Goal: Transaction & Acquisition: Purchase product/service

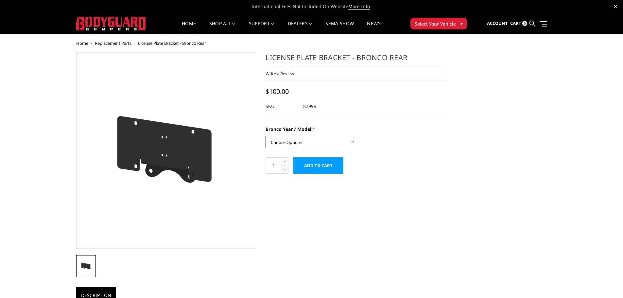
click at [299, 143] on select "Choose Options 2021-25 Bronco Standard 2021-25 Bronco Raptor 2022-25 Bronco Eve…" at bounding box center [311, 142] width 92 height 12
click at [265, 136] on select "Choose Options 2021-25 Bronco Standard 2021-25 Bronco Raptor 2022-25 Bronco Eve…" at bounding box center [311, 142] width 92 height 12
click at [306, 141] on select "Choose Options 2021-25 Bronco Standard 2021-25 Bronco Raptor 2022-25 Bronco Eve…" at bounding box center [311, 142] width 92 height 12
click at [265, 136] on select "Choose Options 2021-25 Bronco Standard 2021-25 Bronco Raptor 2022-25 Bronco Eve…" at bounding box center [311, 142] width 92 height 12
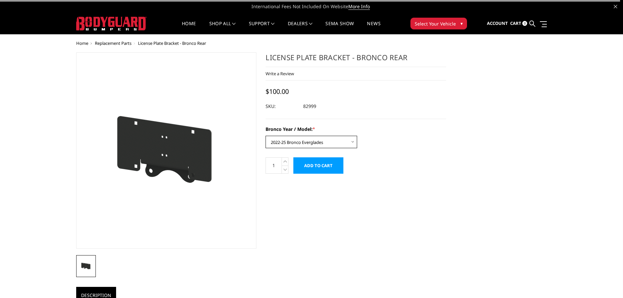
click at [309, 142] on select "Choose Options 2021-25 Bronco Standard 2021-25 Bronco Raptor 2022-25 Bronco Eve…" at bounding box center [311, 142] width 92 height 12
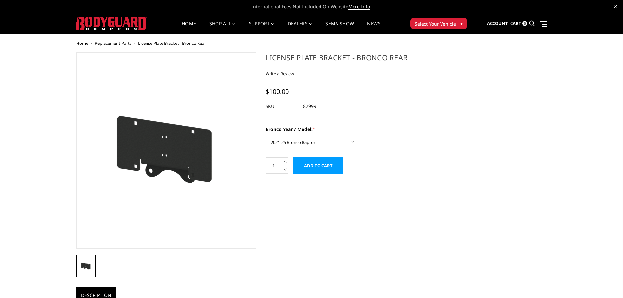
click at [265, 136] on select "Choose Options 2021-25 Bronco Standard 2021-25 Bronco Raptor 2022-25 Bronco Eve…" at bounding box center [311, 142] width 92 height 12
click at [314, 141] on select "Choose Options 2021-25 Bronco Standard 2021-25 Bronco Raptor 2022-25 Bronco Eve…" at bounding box center [311, 142] width 92 height 12
click at [265, 136] on select "Choose Options 2021-25 Bronco Standard 2021-25 Bronco Raptor 2022-25 Bronco Eve…" at bounding box center [311, 142] width 92 height 12
click at [314, 142] on select "Choose Options 2021-25 Bronco Standard 2021-25 Bronco Raptor 2022-25 Bronco Eve…" at bounding box center [311, 142] width 92 height 12
click at [265, 136] on select "Choose Options 2021-25 Bronco Standard 2021-25 Bronco Raptor 2022-25 Bronco Eve…" at bounding box center [311, 142] width 92 height 12
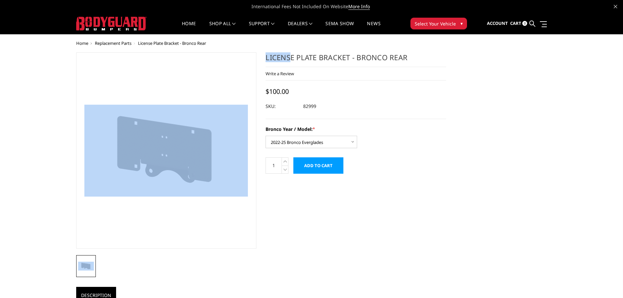
drag, startPoint x: 291, startPoint y: 58, endPoint x: 340, endPoint y: 49, distance: 49.2
click at [340, 49] on div "Home Replacement Parts License Plate Bracket - Bronco Rear License Plate Bracke…" at bounding box center [311, 245] width 471 height 408
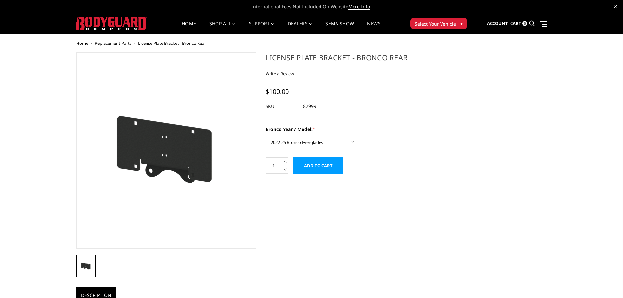
click at [322, 56] on h1 "License Plate Bracket - Bronco Rear" at bounding box center [355, 59] width 180 height 15
drag, startPoint x: 269, startPoint y: 58, endPoint x: 327, endPoint y: 58, distance: 57.5
click at [326, 57] on h1 "License Plate Bracket - Bronco Rear" at bounding box center [355, 59] width 180 height 15
click at [335, 59] on h1 "License Plate Bracket - Bronco Rear" at bounding box center [355, 59] width 180 height 15
drag, startPoint x: 295, startPoint y: 57, endPoint x: 372, endPoint y: 57, distance: 76.8
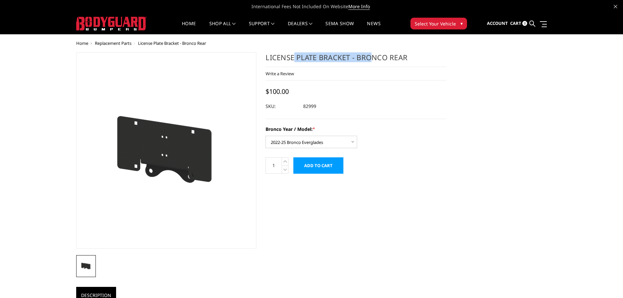
click at [372, 57] on h1 "License Plate Bracket - Bronco Rear" at bounding box center [355, 59] width 180 height 15
click at [310, 59] on h1 "License Plate Bracket - Bronco Rear" at bounding box center [355, 59] width 180 height 15
drag, startPoint x: 322, startPoint y: 59, endPoint x: 311, endPoint y: 62, distance: 10.5
click at [354, 60] on h1 "License Plate Bracket - Bronco Rear" at bounding box center [355, 59] width 180 height 15
click at [309, 61] on h1 "License Plate Bracket - Bronco Rear" at bounding box center [355, 59] width 180 height 15
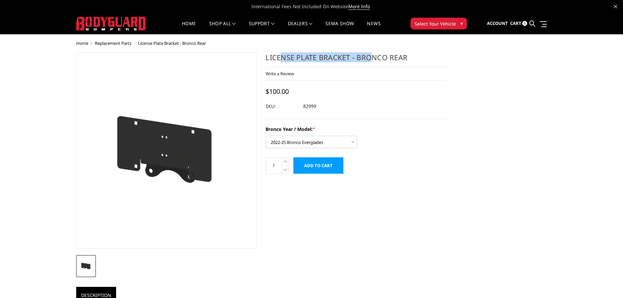
drag, startPoint x: 283, startPoint y: 55, endPoint x: 371, endPoint y: 55, distance: 87.9
click at [371, 55] on h1 "License Plate Bracket - Bronco Rear" at bounding box center [355, 59] width 180 height 15
click at [380, 56] on h1 "License Plate Bracket - Bronco Rear" at bounding box center [355, 59] width 180 height 15
click at [309, 144] on select "Choose Options 2021-25 Bronco Standard 2021-25 Bronco Raptor 2022-25 Bronco Eve…" at bounding box center [311, 142] width 92 height 12
click at [304, 147] on select "Choose Options 2021-25 Bronco Standard 2021-25 Bronco Raptor 2022-25 Bronco Eve…" at bounding box center [311, 142] width 92 height 12
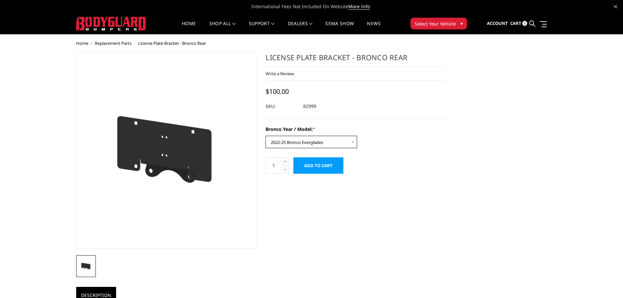
click at [265, 136] on select "Choose Options 2021-25 Bronco Standard 2021-25 Bronco Raptor 2022-25 Bronco Eve…" at bounding box center [311, 142] width 92 height 12
click at [334, 141] on select "Choose Options 2021-25 Bronco Standard 2021-25 Bronco Raptor 2022-25 Bronco Eve…" at bounding box center [311, 142] width 92 height 12
select select "1666"
click at [265, 136] on select "Choose Options 2021-25 Bronco Standard 2021-25 Bronco Raptor 2022-25 Bronco Eve…" at bounding box center [311, 142] width 92 height 12
click at [311, 108] on dd "82999" at bounding box center [309, 106] width 13 height 12
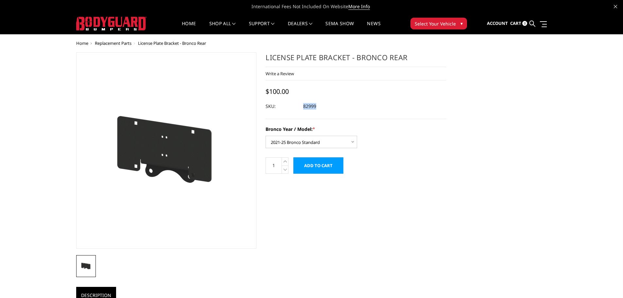
click at [311, 108] on dd "82999" at bounding box center [309, 106] width 13 height 12
copy dd "82999"
click at [319, 166] on input "Add to Cart" at bounding box center [318, 165] width 50 height 16
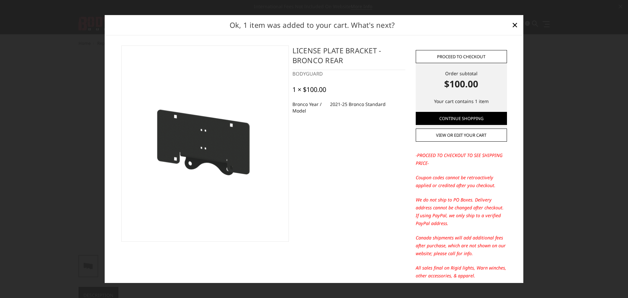
click at [461, 53] on link "Proceed to checkout" at bounding box center [460, 56] width 91 height 13
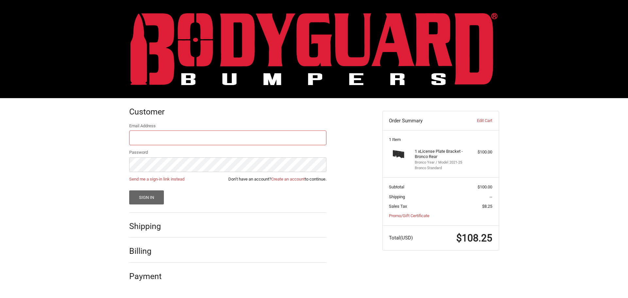
type input "customerservice@4wheelperformance.com"
click at [147, 198] on button "Sign In" at bounding box center [146, 197] width 35 height 14
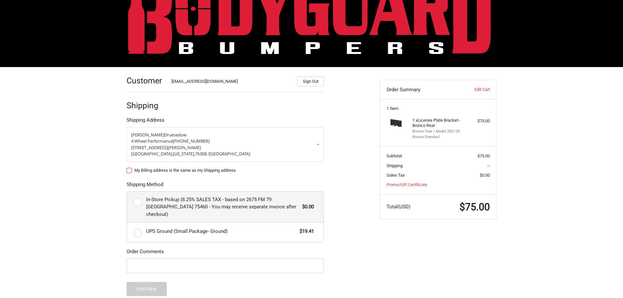
scroll to position [33, 0]
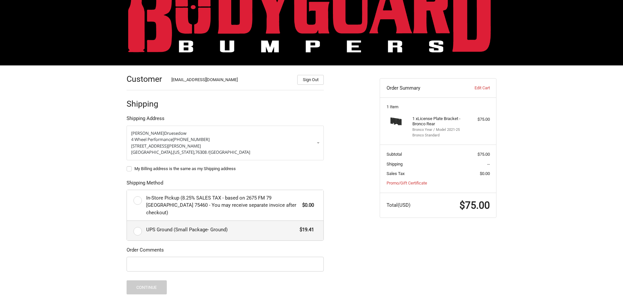
click at [172, 226] on span "UPS Ground (Small Package- Ground)" at bounding box center [221, 230] width 150 height 8
click at [127, 221] on input "UPS Ground (Small Package- Ground) $19.41" at bounding box center [127, 221] width 0 height 0
radio input "true"
click at [163, 257] on input "Order Comments" at bounding box center [224, 264] width 197 height 15
type input "29968"
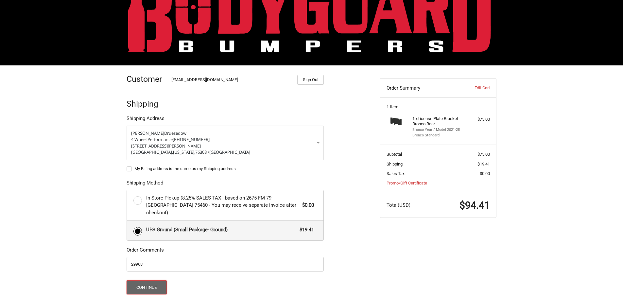
click at [148, 280] on button "Continue" at bounding box center [146, 287] width 40 height 14
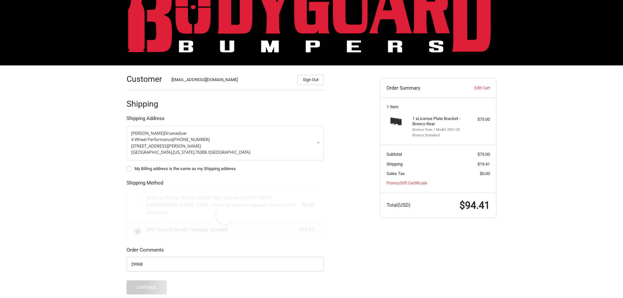
scroll to position [0, 0]
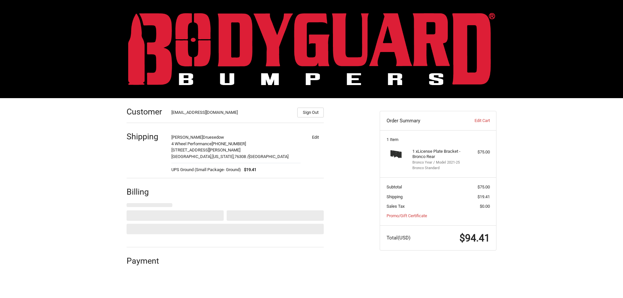
select select "US"
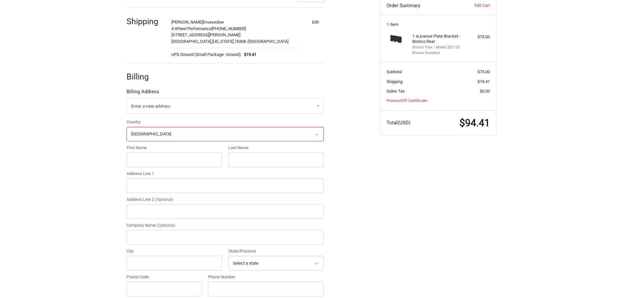
scroll to position [149, 0]
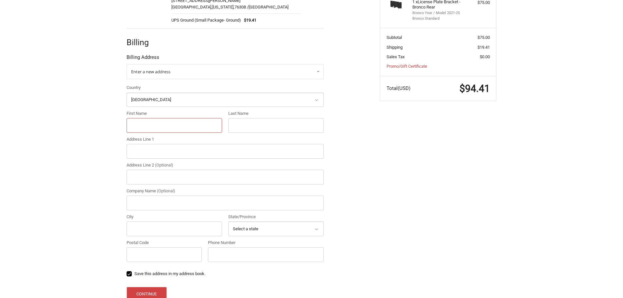
click at [158, 122] on input "First Name" at bounding box center [173, 125] width 95 height 15
type input "Dawson"
type input "Druesedow"
type input "4 WHEEL PERFORMANCE LLC"
type input "3905 Wayne Ave Suite B"
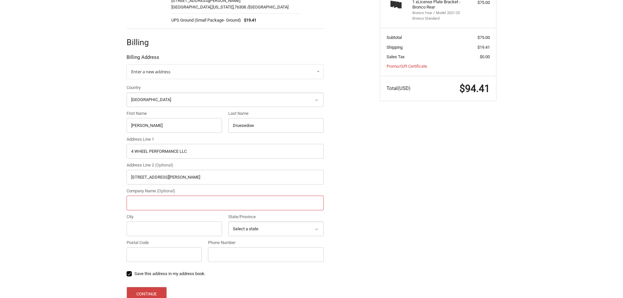
type input "4 Wheel Performance"
type input "Wichita Falls"
select select "TX"
type input "76308"
type input "9407612444"
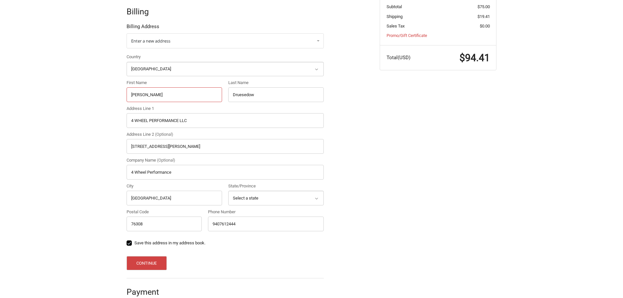
scroll to position [182, 0]
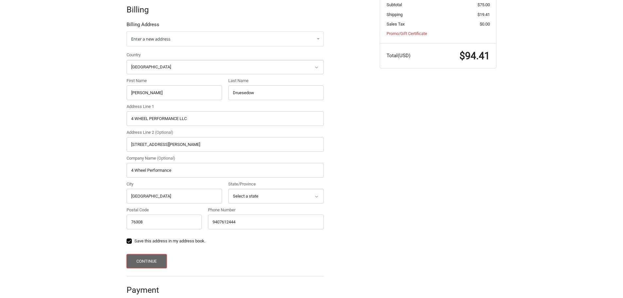
click at [150, 262] on button "Continue" at bounding box center [146, 261] width 40 height 14
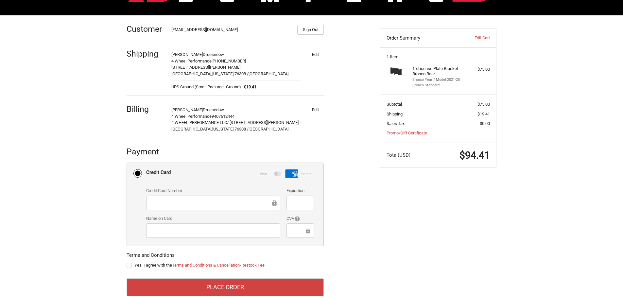
scroll to position [95, 0]
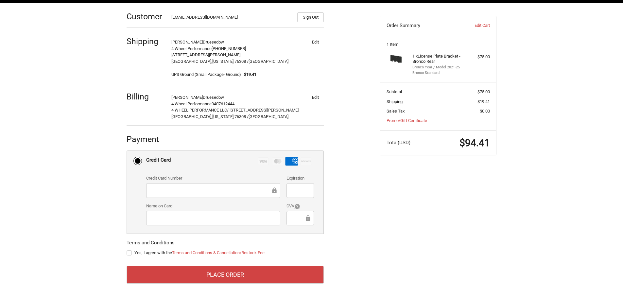
click at [131, 250] on label "Yes, I agree with the Terms and Conditions & Cancellation/Restock Fee" at bounding box center [224, 252] width 197 height 5
click at [127, 250] on input "Yes, I agree with the Terms and Conditions & Cancellation/Restock Fee" at bounding box center [126, 249] width 0 height 0
checkbox input "true"
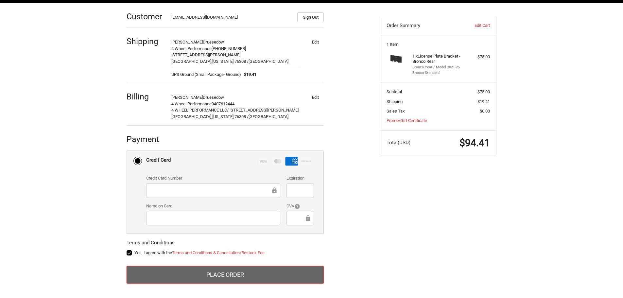
click at [211, 271] on button "Place Order" at bounding box center [224, 275] width 197 height 18
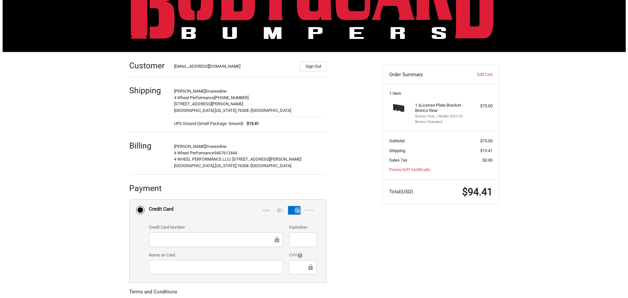
scroll to position [0, 0]
